Goal: Check status: Check status

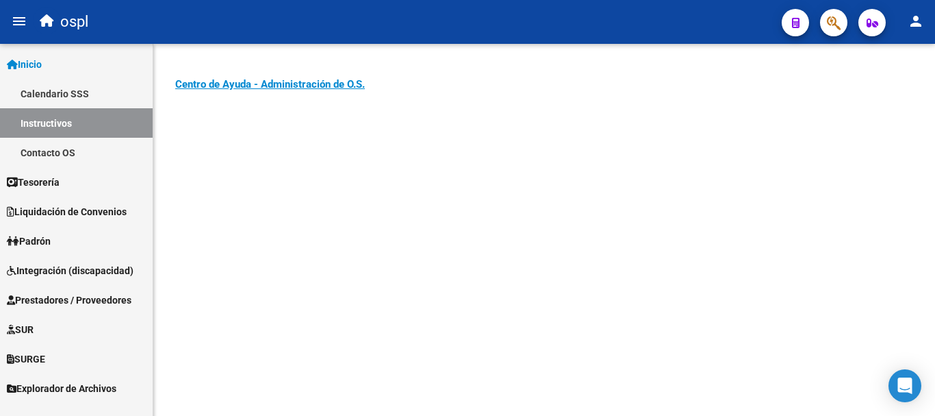
click at [66, 265] on span "Integración (discapacidad)" at bounding box center [70, 270] width 127 height 15
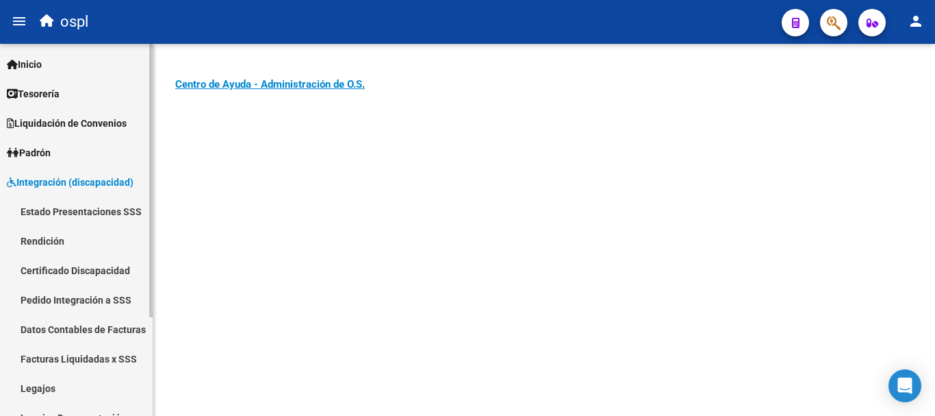
click at [49, 93] on span "Tesorería" at bounding box center [33, 93] width 53 height 15
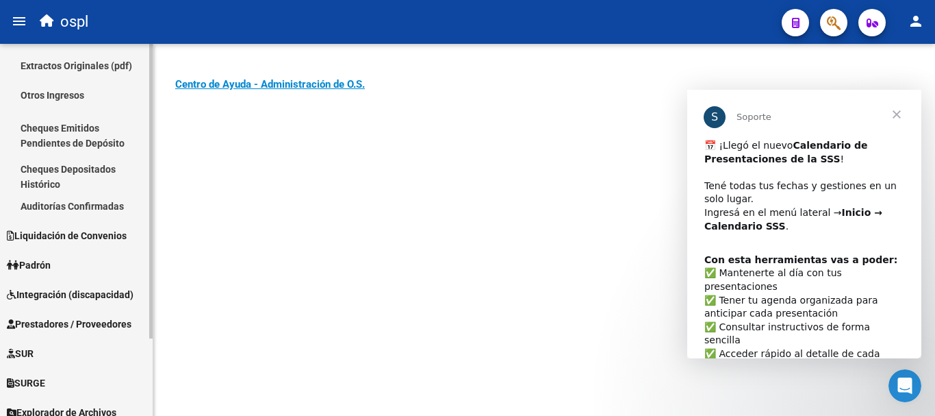
scroll to position [98, 0]
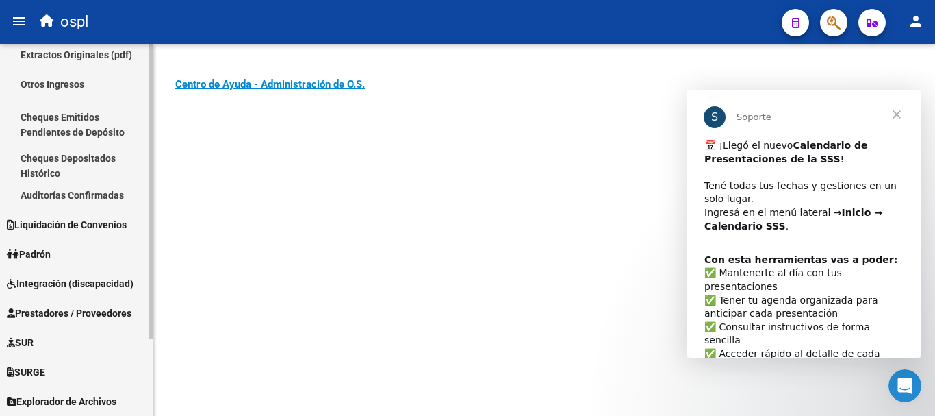
click at [42, 336] on link "SUR" at bounding box center [76, 341] width 153 height 29
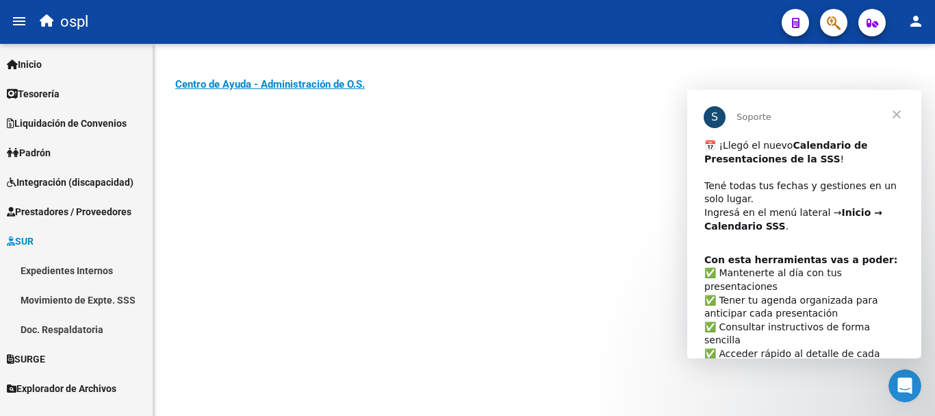
scroll to position [0, 0]
click at [44, 216] on span "Prestadores / Proveedores" at bounding box center [69, 211] width 125 height 15
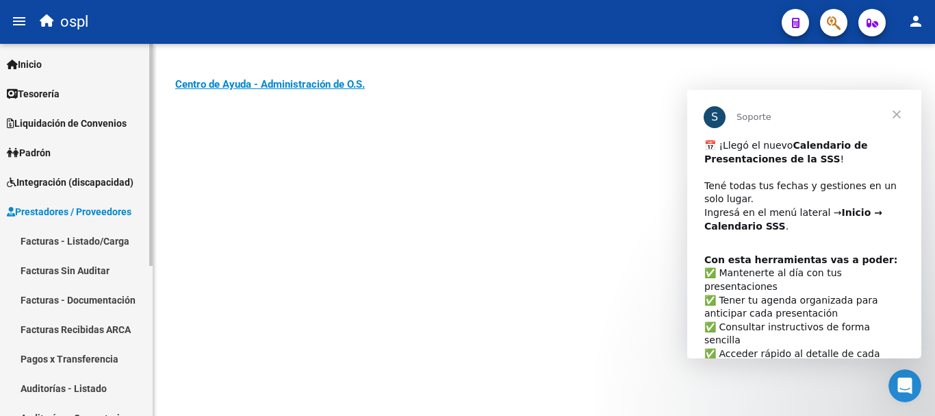
click at [51, 230] on link "Facturas - Listado/Carga" at bounding box center [76, 240] width 153 height 29
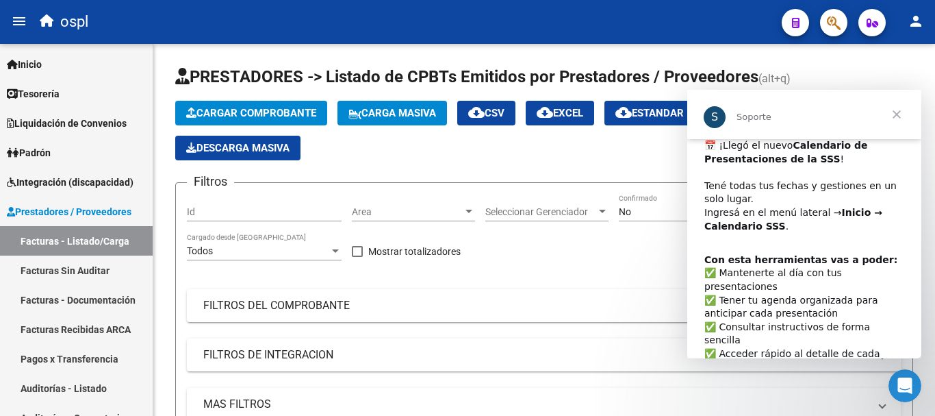
scroll to position [40, 0]
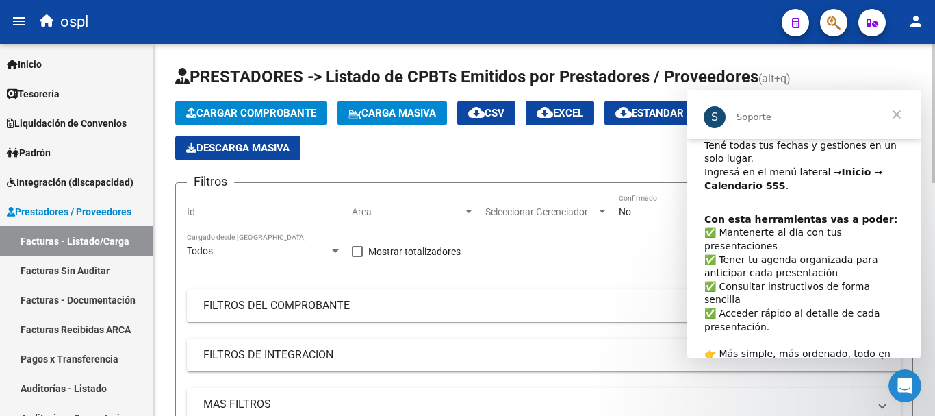
click at [488, 299] on mat-panel-title "FILTROS DEL COMPROBANTE" at bounding box center [536, 305] width 666 height 15
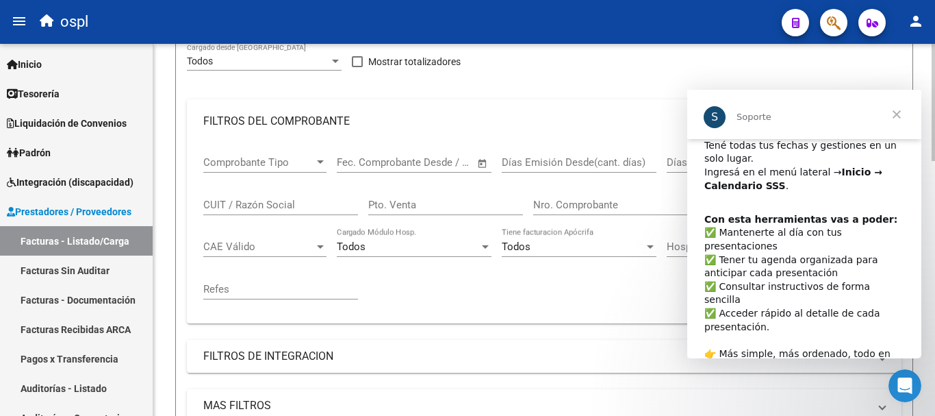
scroll to position [205, 0]
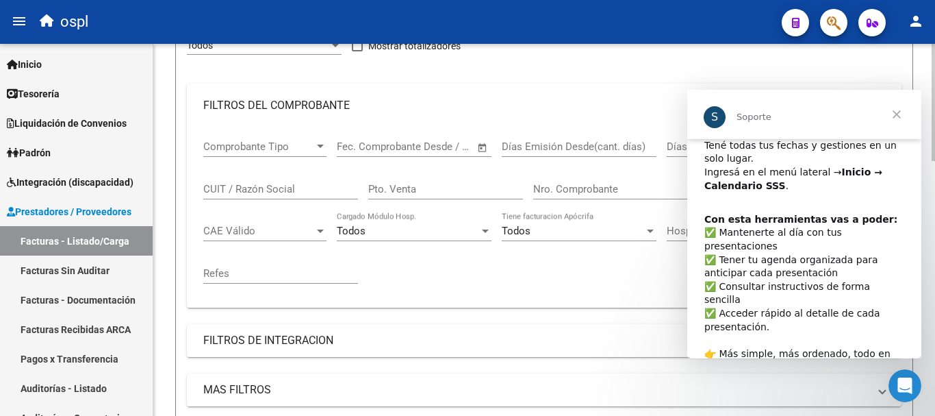
click at [247, 181] on div "CUIT / Razón Social" at bounding box center [280, 184] width 155 height 29
type input "altieri"
click at [896, 113] on span "Cerrar" at bounding box center [896, 114] width 49 height 49
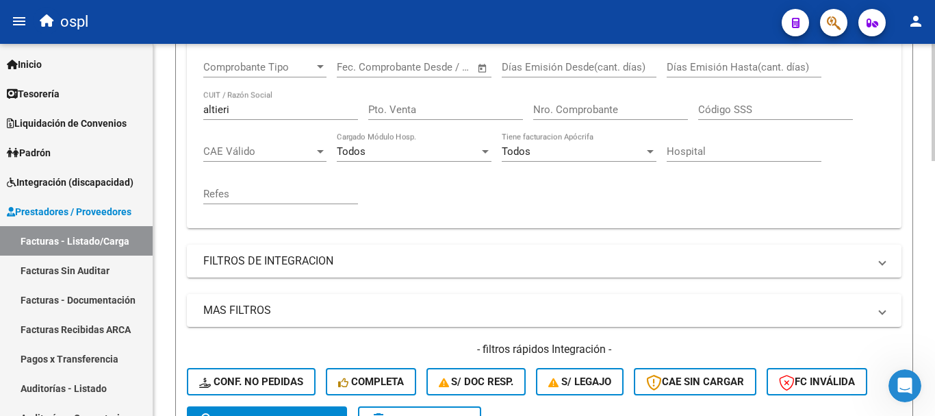
scroll to position [411, 0]
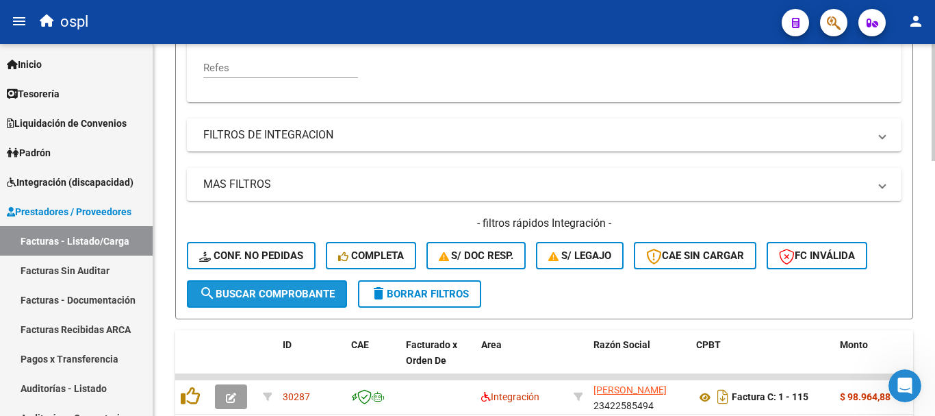
click at [325, 294] on span "search Buscar Comprobante" at bounding box center [267, 294] width 136 height 12
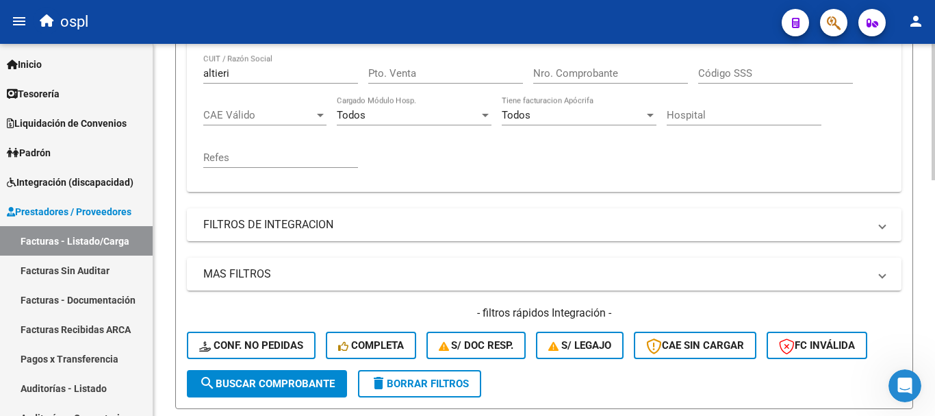
scroll to position [68, 0]
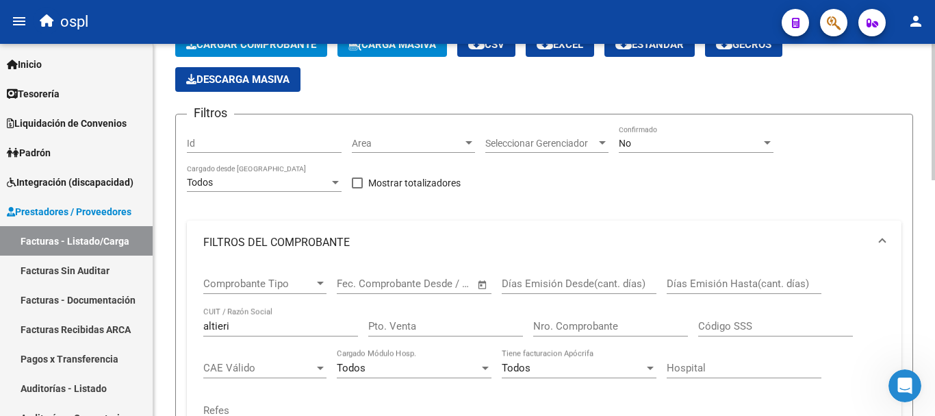
click at [745, 142] on div "No" at bounding box center [690, 144] width 142 height 12
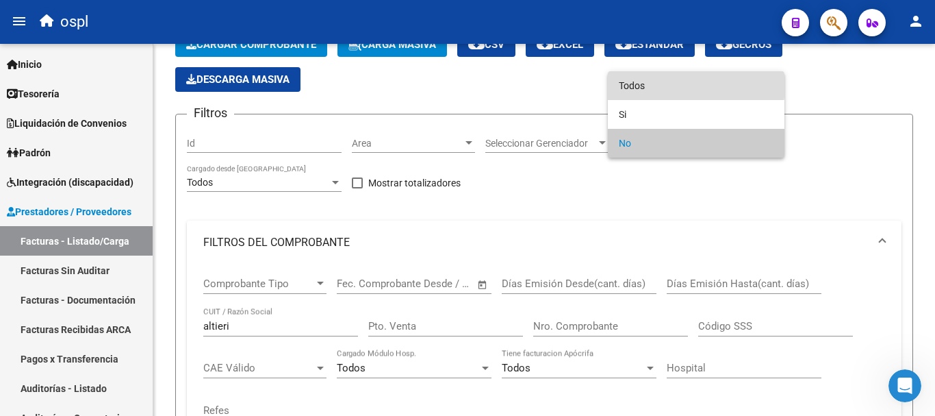
click at [679, 86] on span "Todos" at bounding box center [696, 85] width 155 height 29
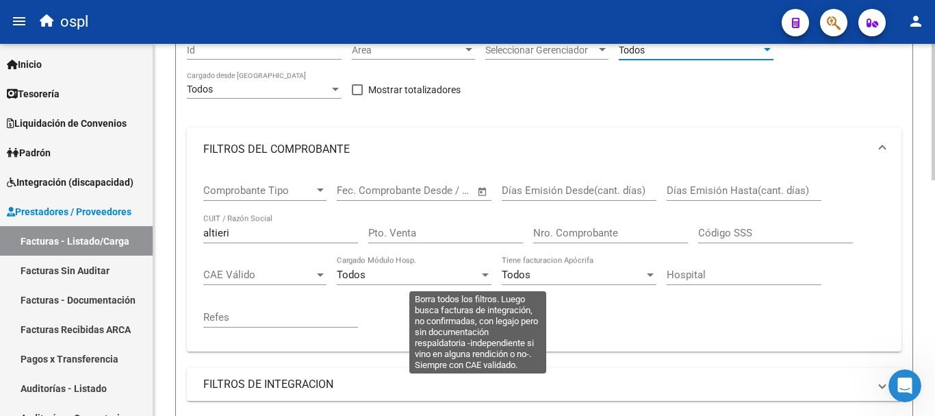
scroll to position [616, 0]
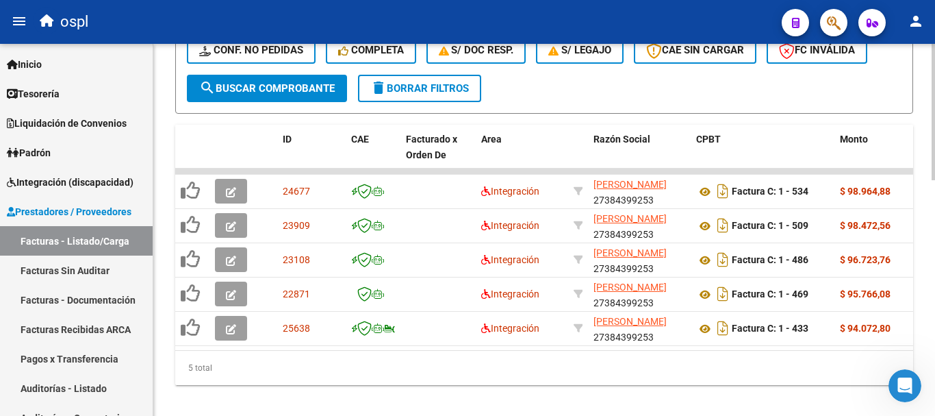
click at [302, 82] on span "search Buscar Comprobante" at bounding box center [267, 88] width 136 height 12
